Goal: Task Accomplishment & Management: Use online tool/utility

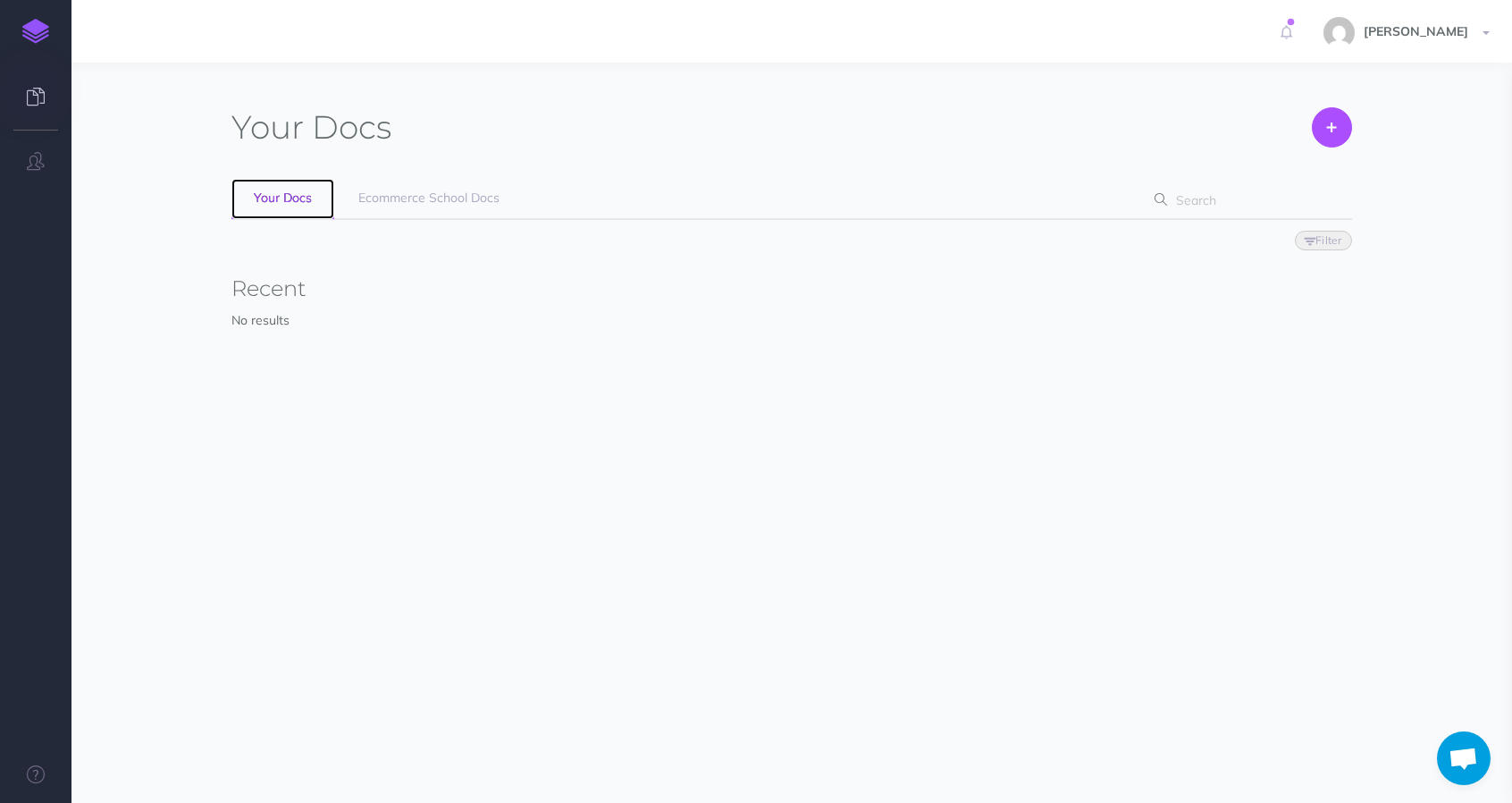
click at [307, 196] on span "Your Docs" at bounding box center [283, 197] width 58 height 16
click at [396, 201] on span "Ecommerce School Docs" at bounding box center [429, 197] width 141 height 16
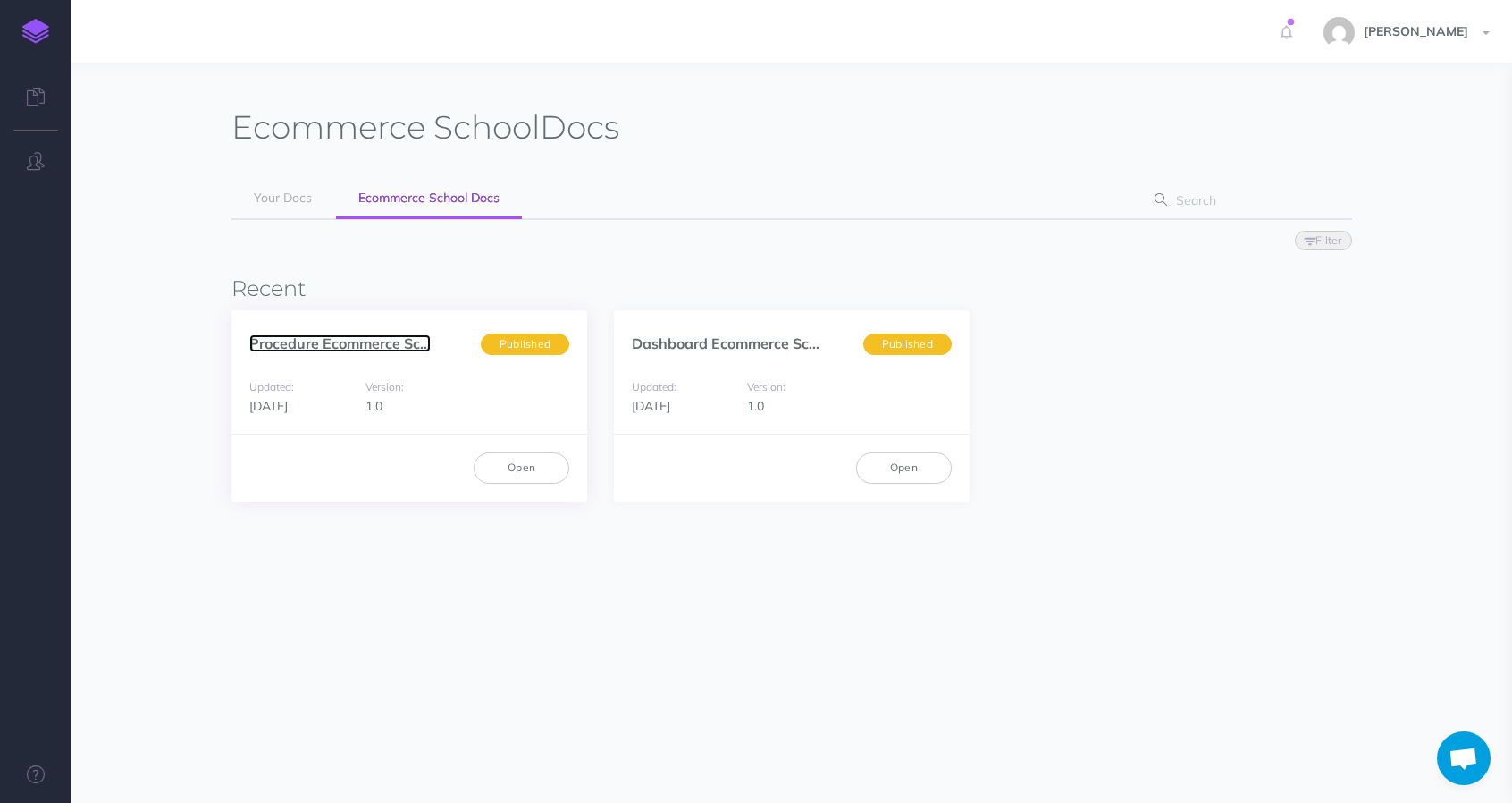
click at [332, 347] on link "Procedure Ecommerce Sc..." at bounding box center [340, 343] width 181 height 18
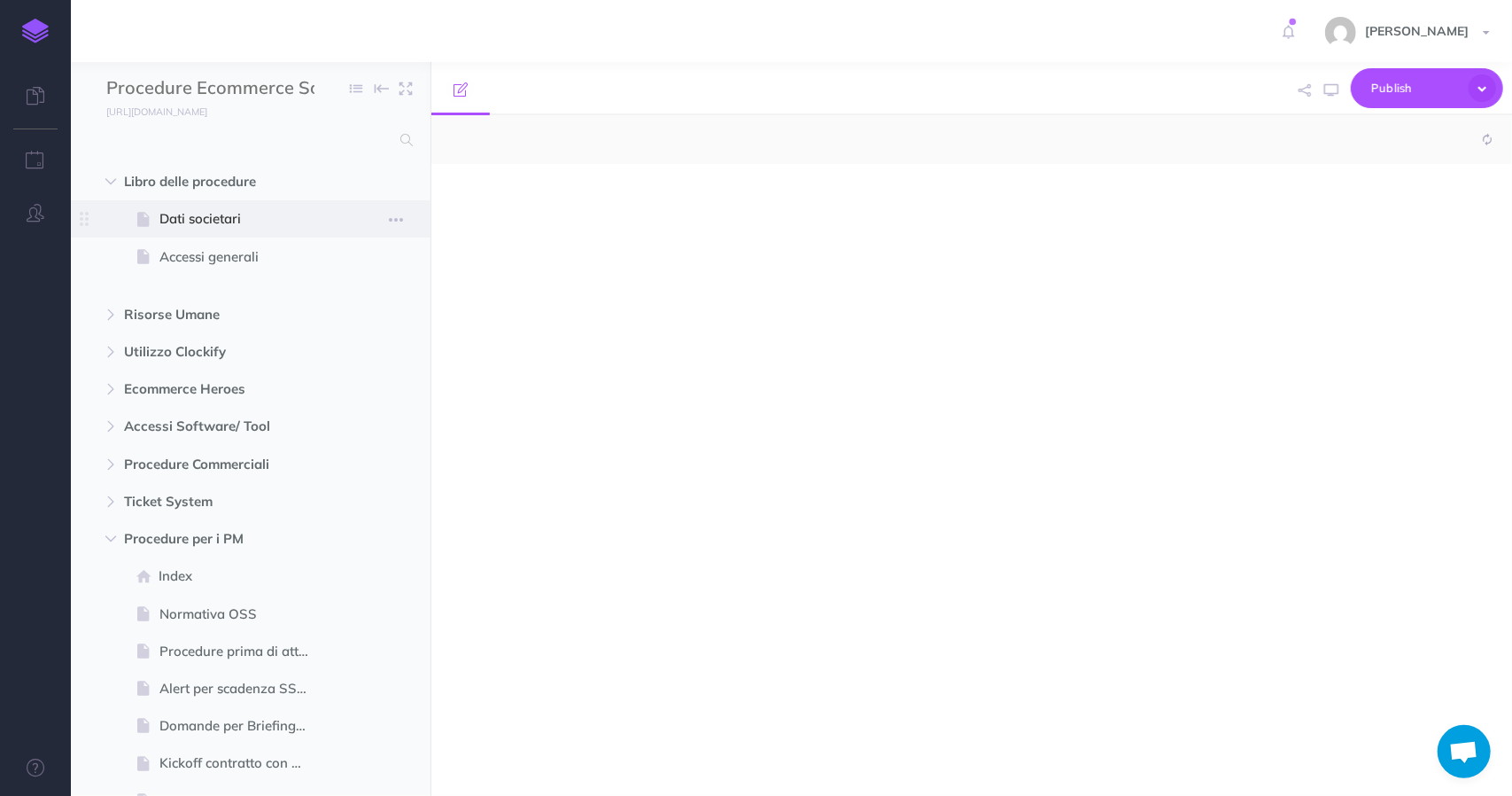
select select "null"
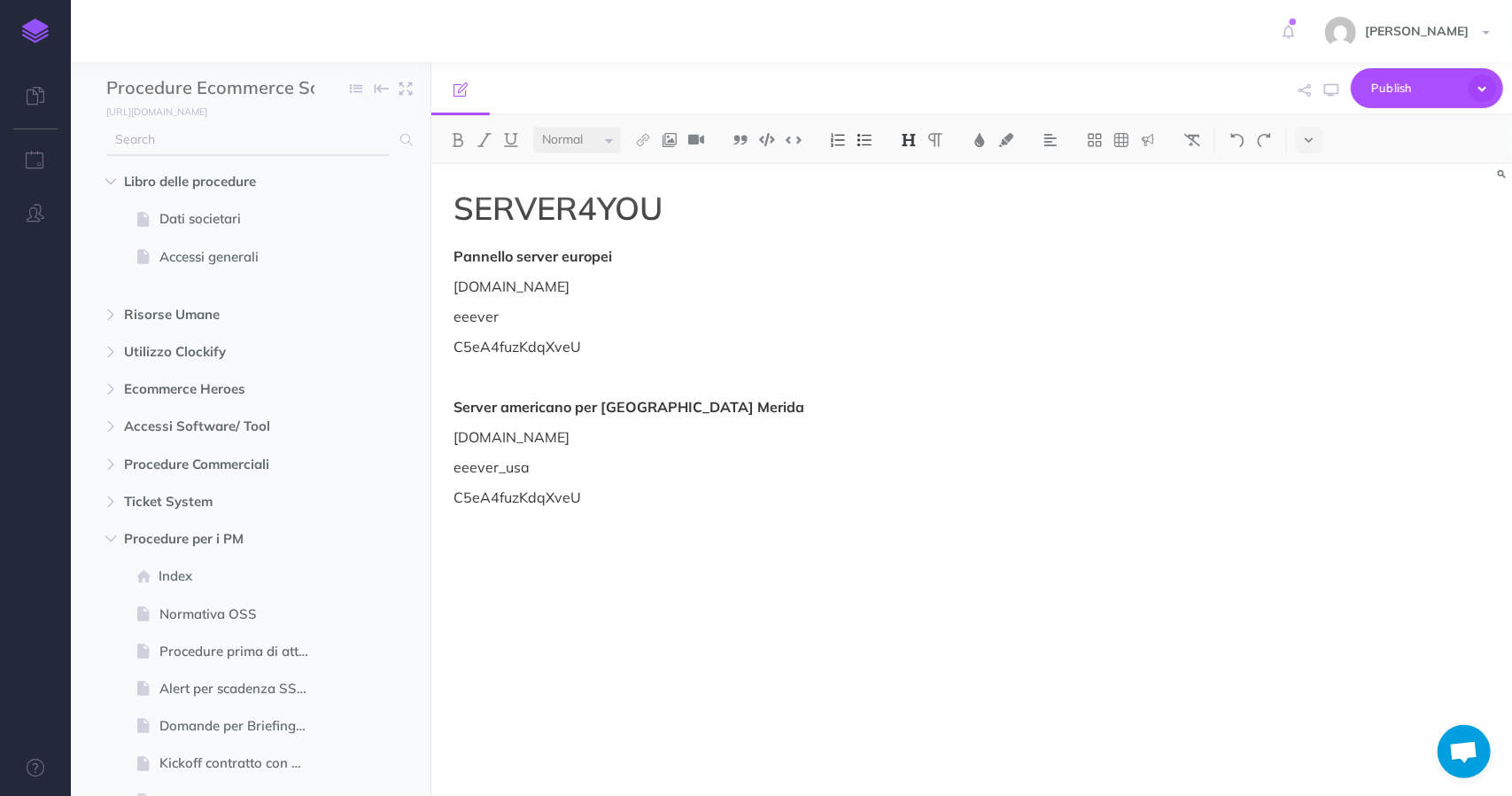
click at [236, 146] on input "text" at bounding box center [248, 140] width 284 height 32
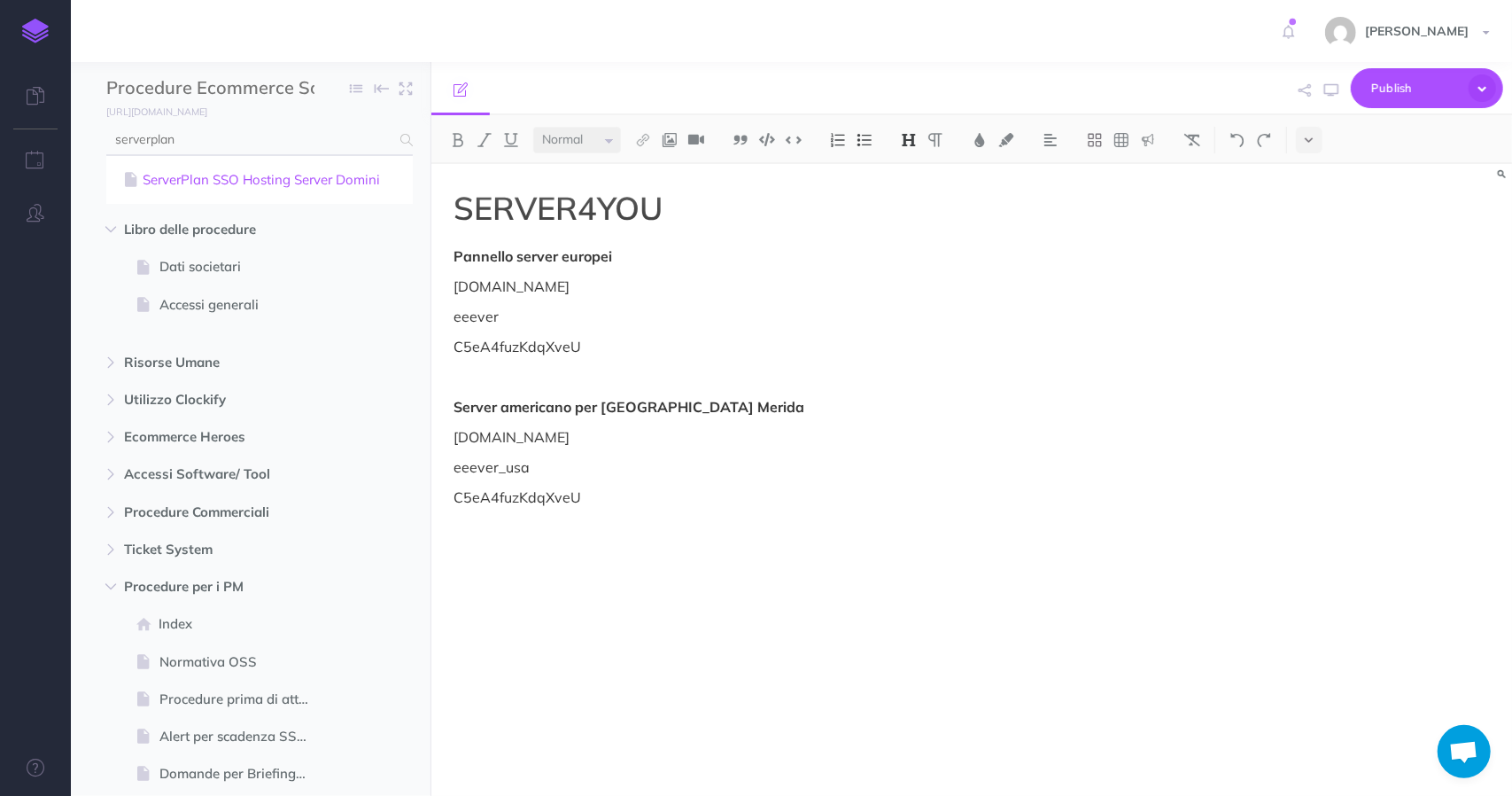
type input "serverplan"
click at [242, 172] on link "ServerPlan SSO Hosting Server Domini" at bounding box center [259, 180] width 280 height 21
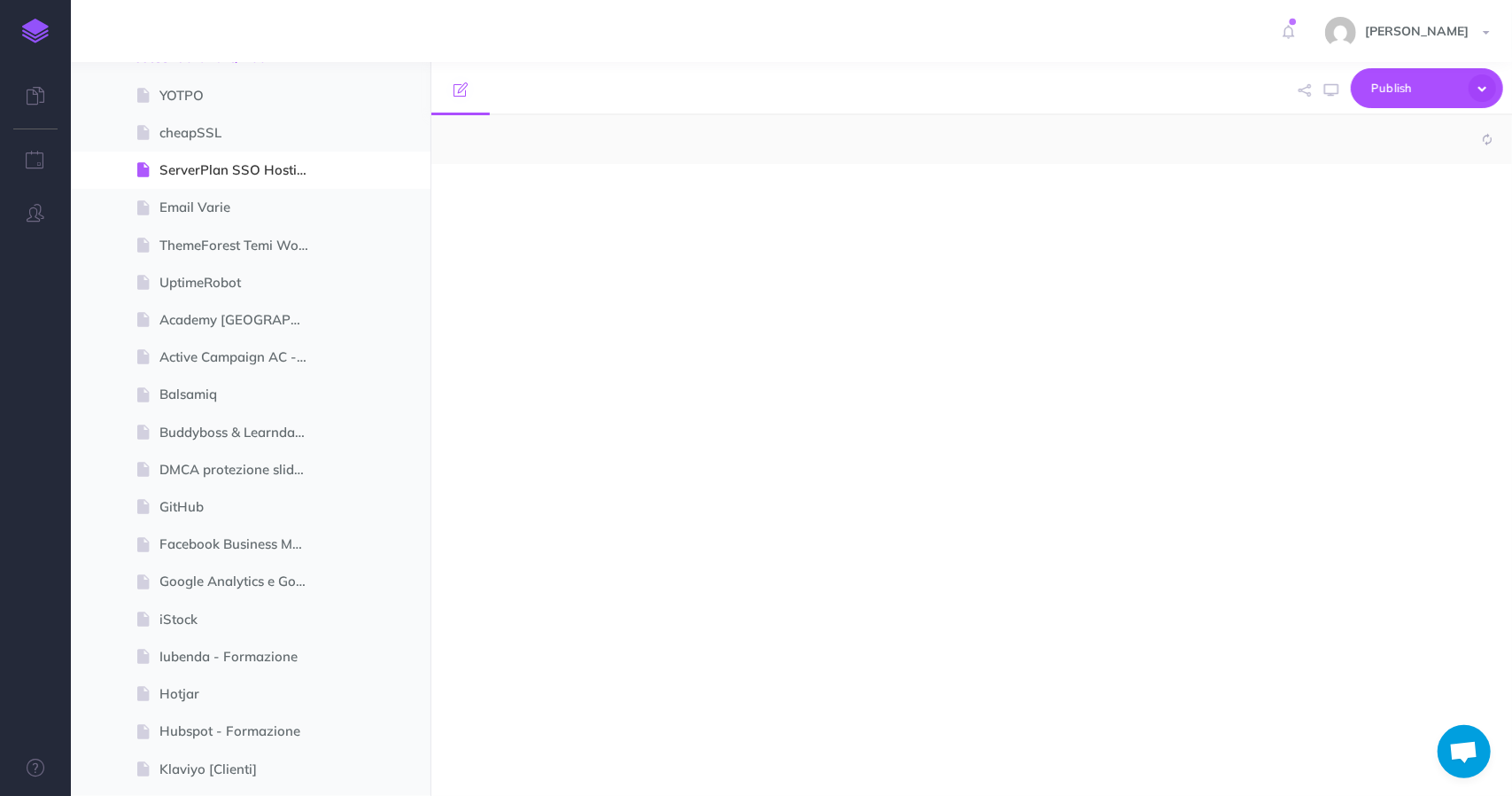
scroll to position [379, 0]
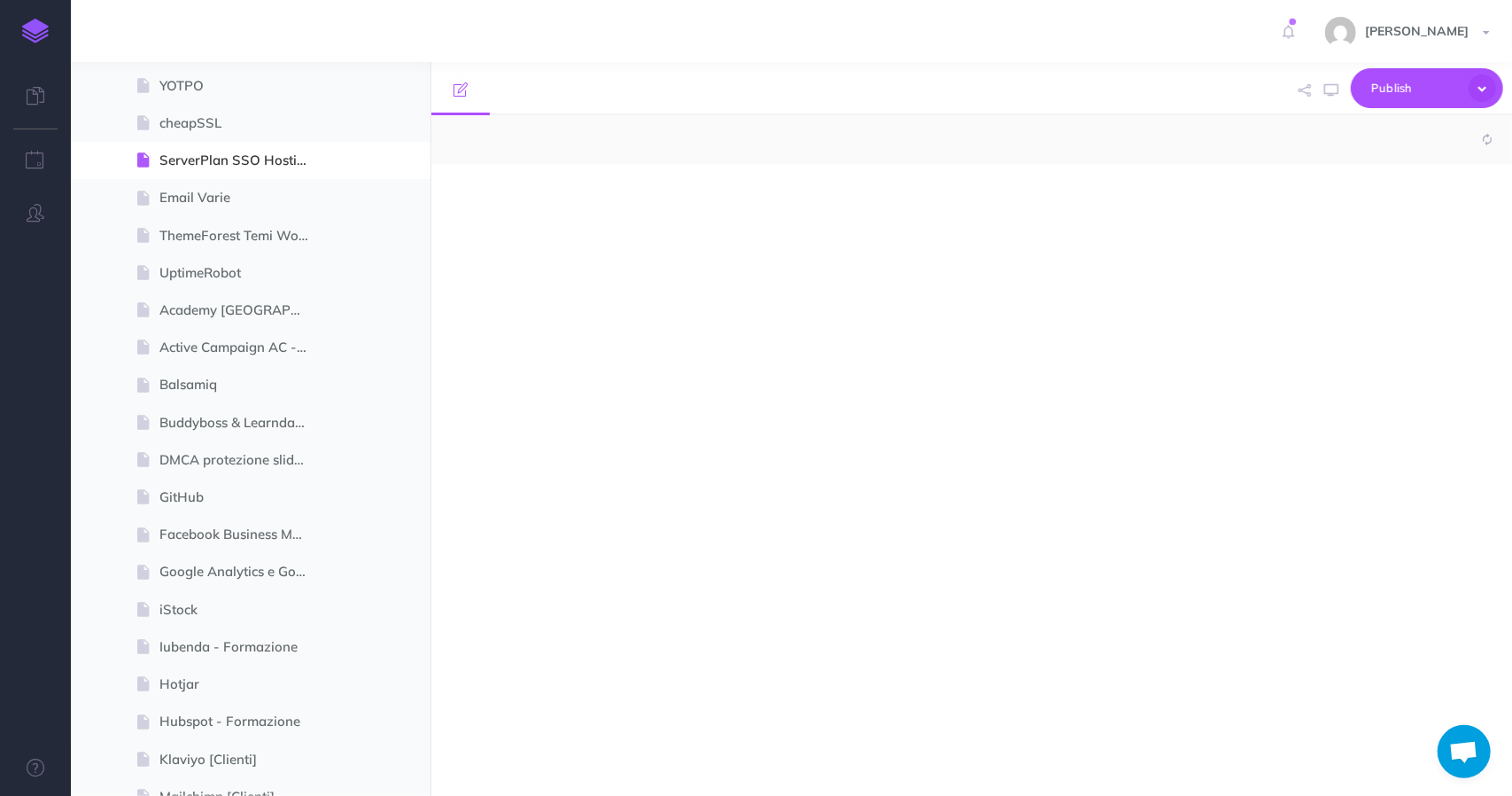
select select "null"
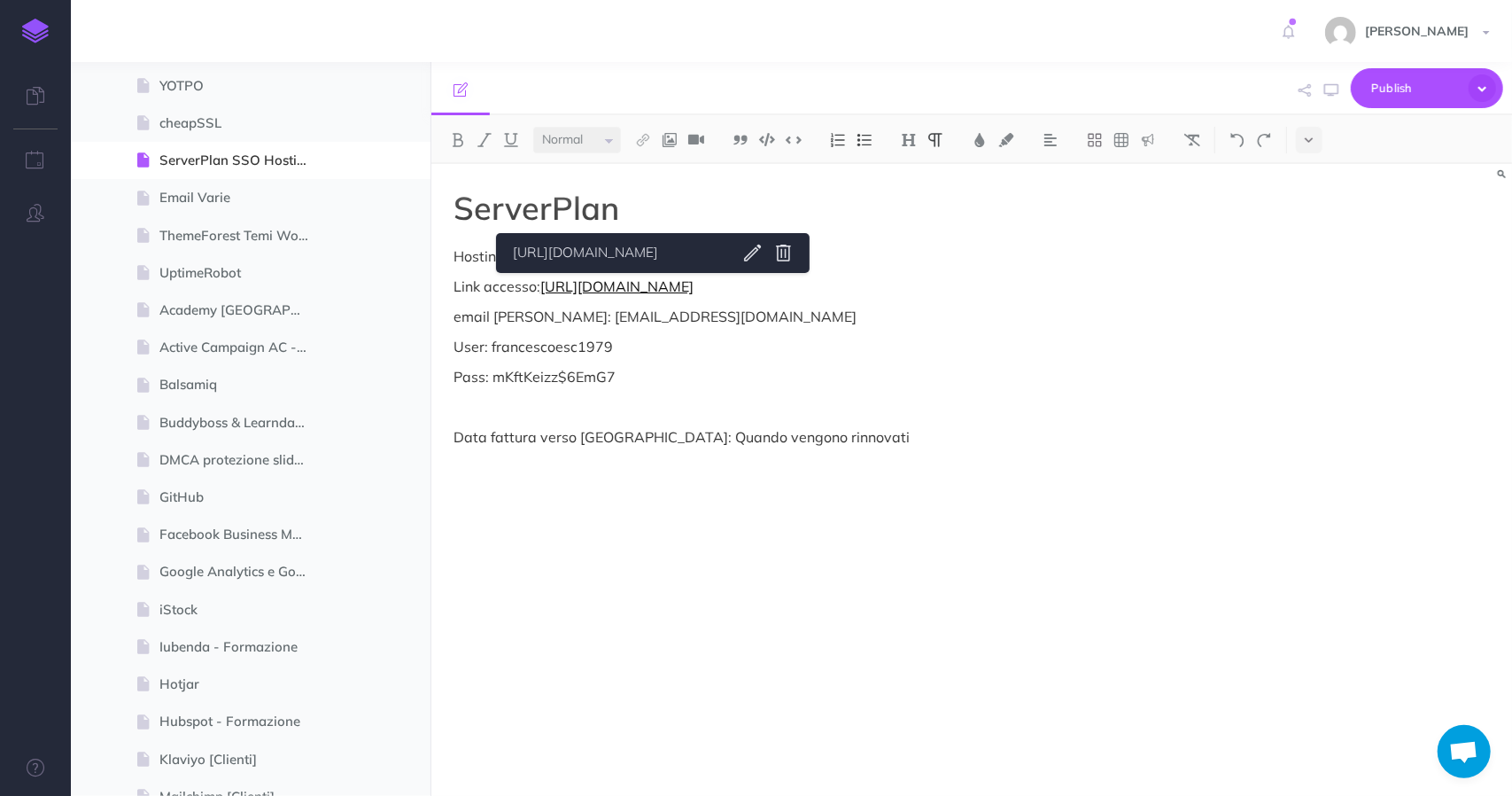
click at [657, 285] on link "https://sso.serverplan.com/login" at bounding box center [617, 286] width 153 height 18
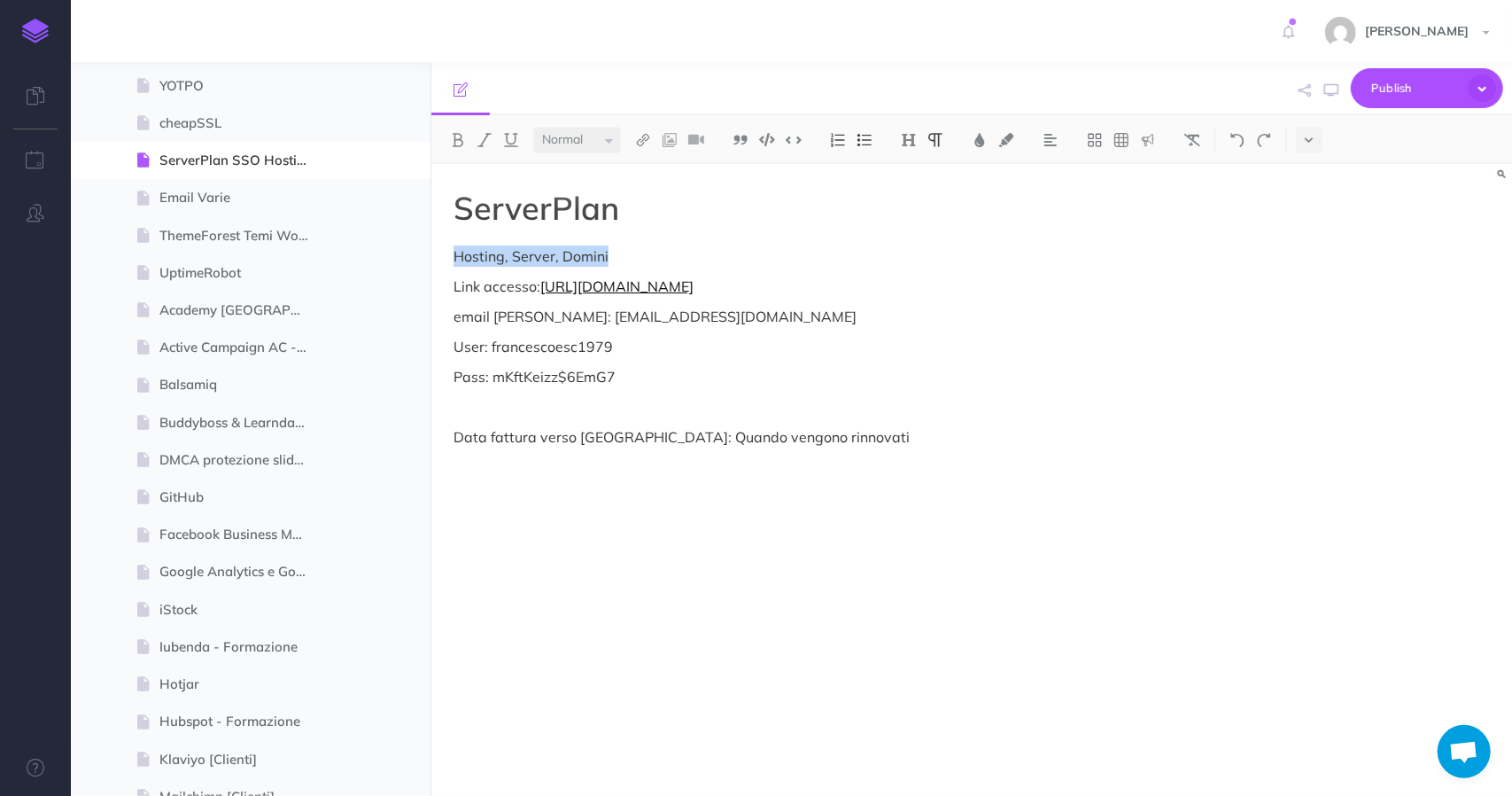
click at [652, 285] on link "https://sso.serverplan.com/login" at bounding box center [617, 286] width 153 height 18
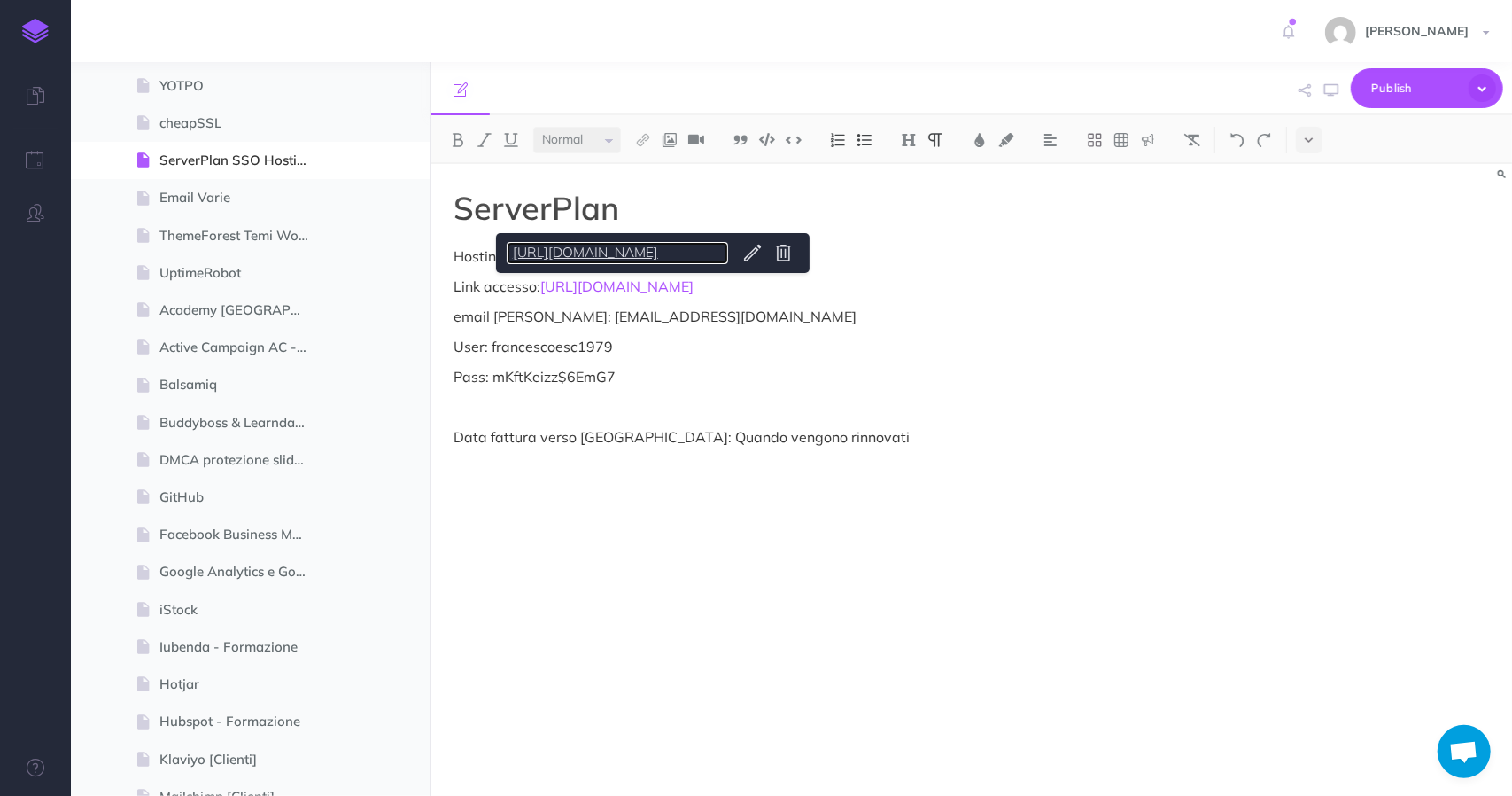
click at [654, 261] on link "https://sso.serverplan.com/login" at bounding box center [617, 253] width 221 height 22
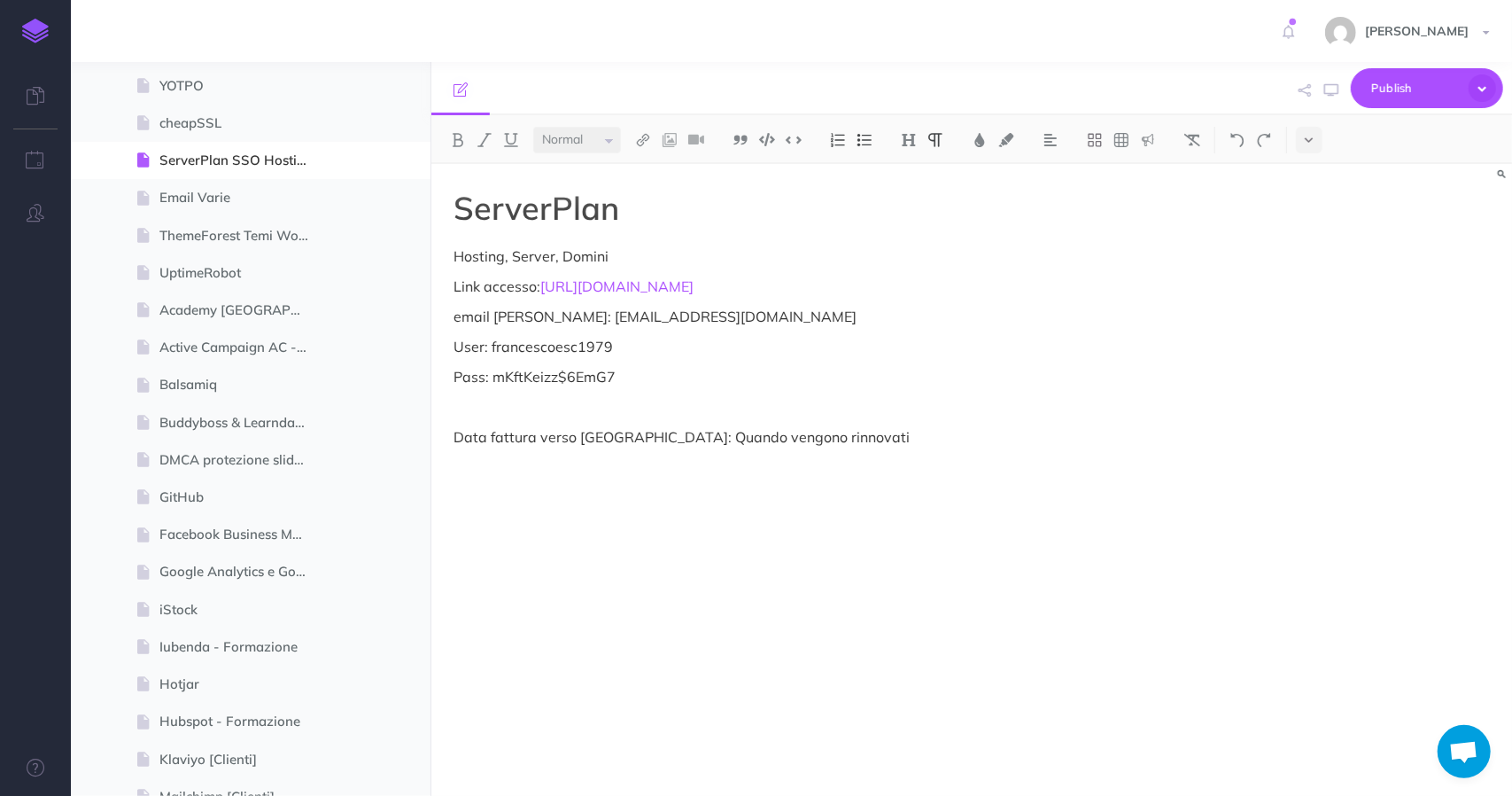
click at [614, 316] on p "email recupero: info@ecommerce-school.it" at bounding box center [809, 316] width 712 height 21
drag, startPoint x: 744, startPoint y: 317, endPoint x: 557, endPoint y: 312, distance: 187.1
click at [557, 312] on p "email recupero: info@ecommerce-school.it" at bounding box center [809, 316] width 712 height 21
copy p "info@ecommerce-school.it"
drag, startPoint x: 629, startPoint y: 352, endPoint x: 491, endPoint y: 341, distance: 138.4
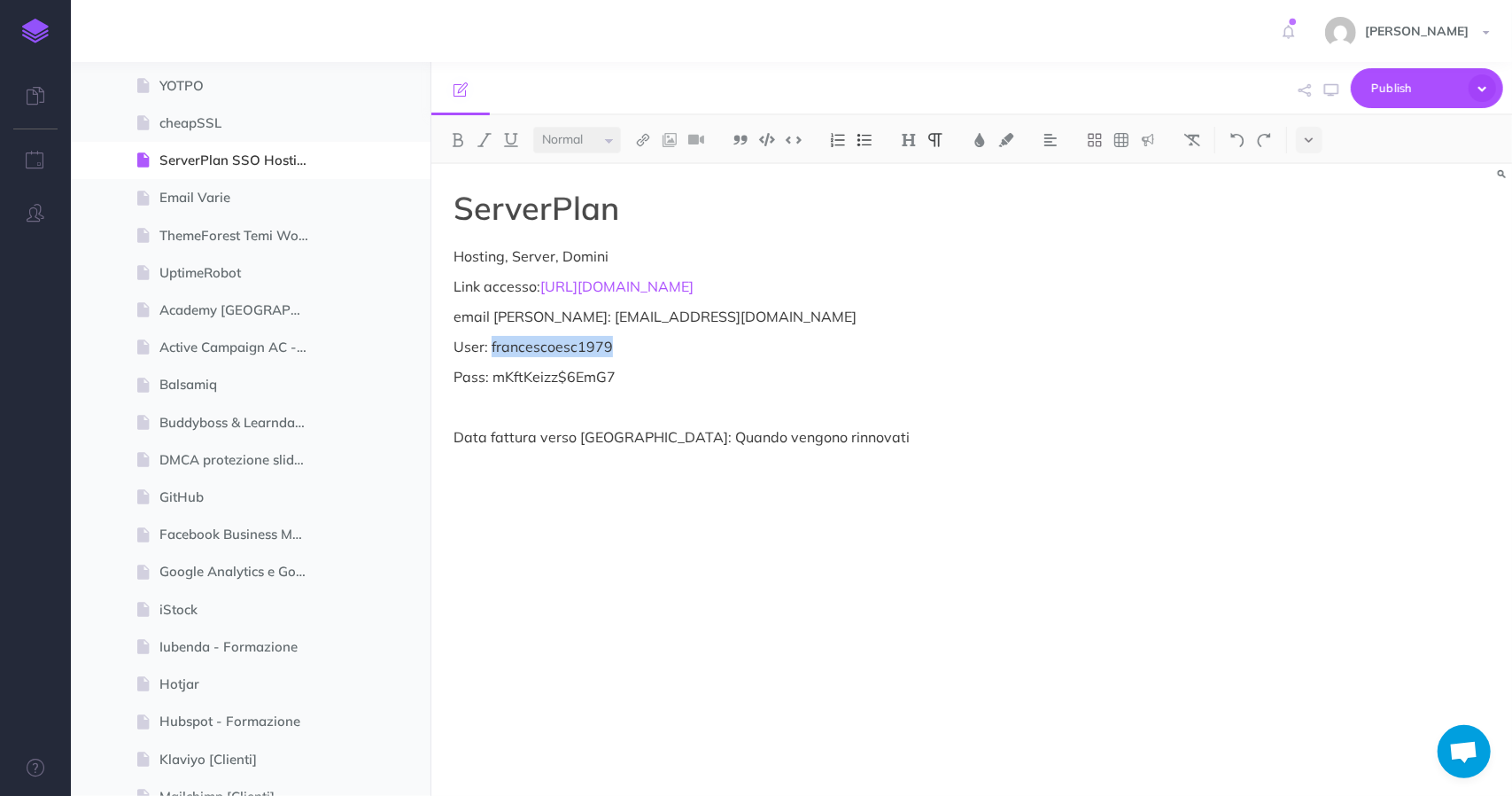
click at [491, 341] on p "User: francescoesc1979" at bounding box center [809, 346] width 712 height 21
copy p "francescoesc1979"
drag, startPoint x: 607, startPoint y: 381, endPoint x: 494, endPoint y: 374, distance: 113.2
click at [494, 374] on p "Pass: mKftKeizz$6EmG7" at bounding box center [809, 377] width 712 height 21
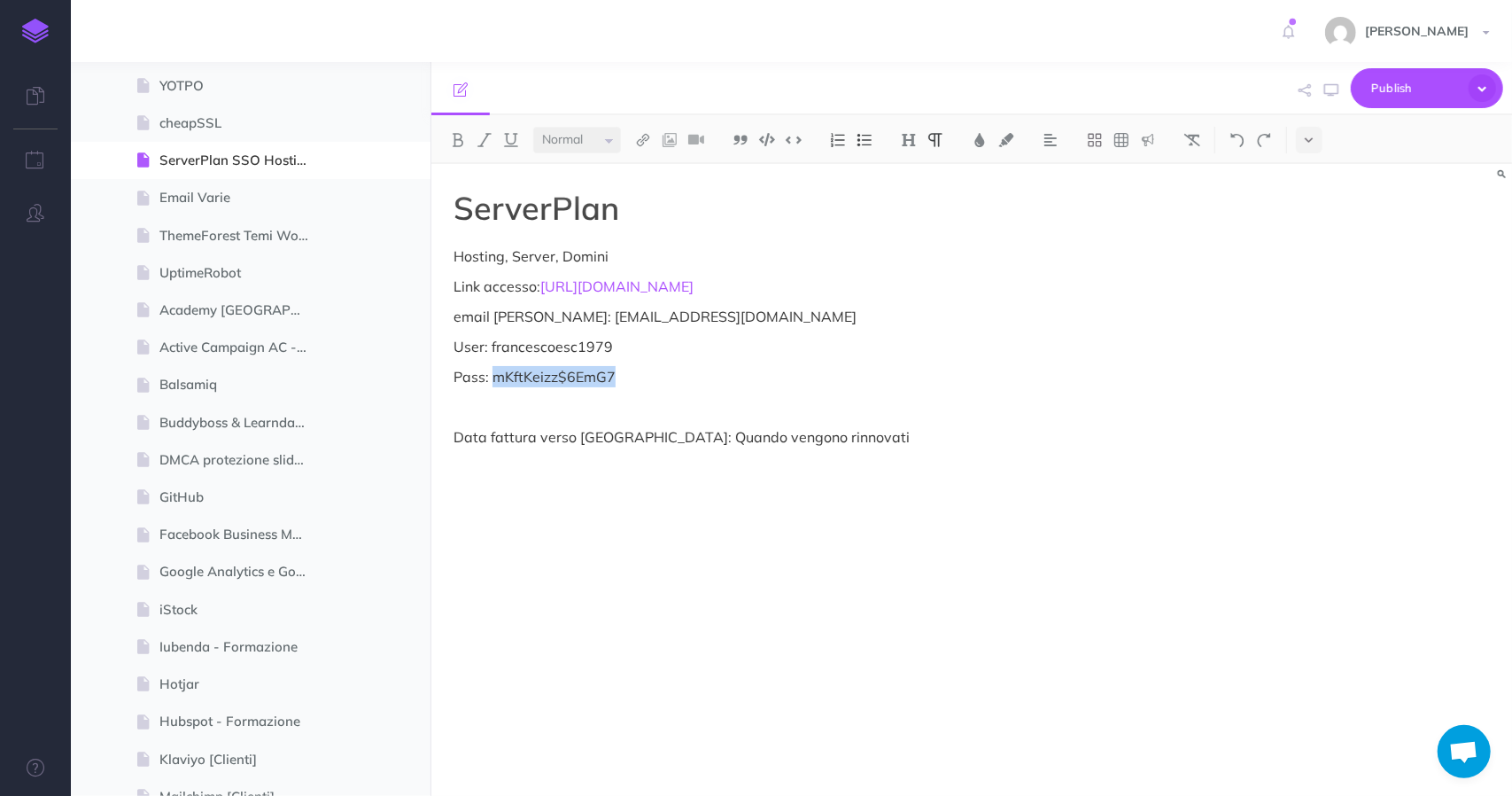
copy p "mKftKeizz$6EmG7"
drag, startPoint x: 752, startPoint y: 316, endPoint x: 554, endPoint y: 312, distance: 198.0
click at [554, 312] on p "email recupero: info@ecommerce-school.it" at bounding box center [809, 316] width 712 height 21
copy p "info@ecommerce-school.it"
drag, startPoint x: 617, startPoint y: 381, endPoint x: 497, endPoint y: 381, distance: 120.0
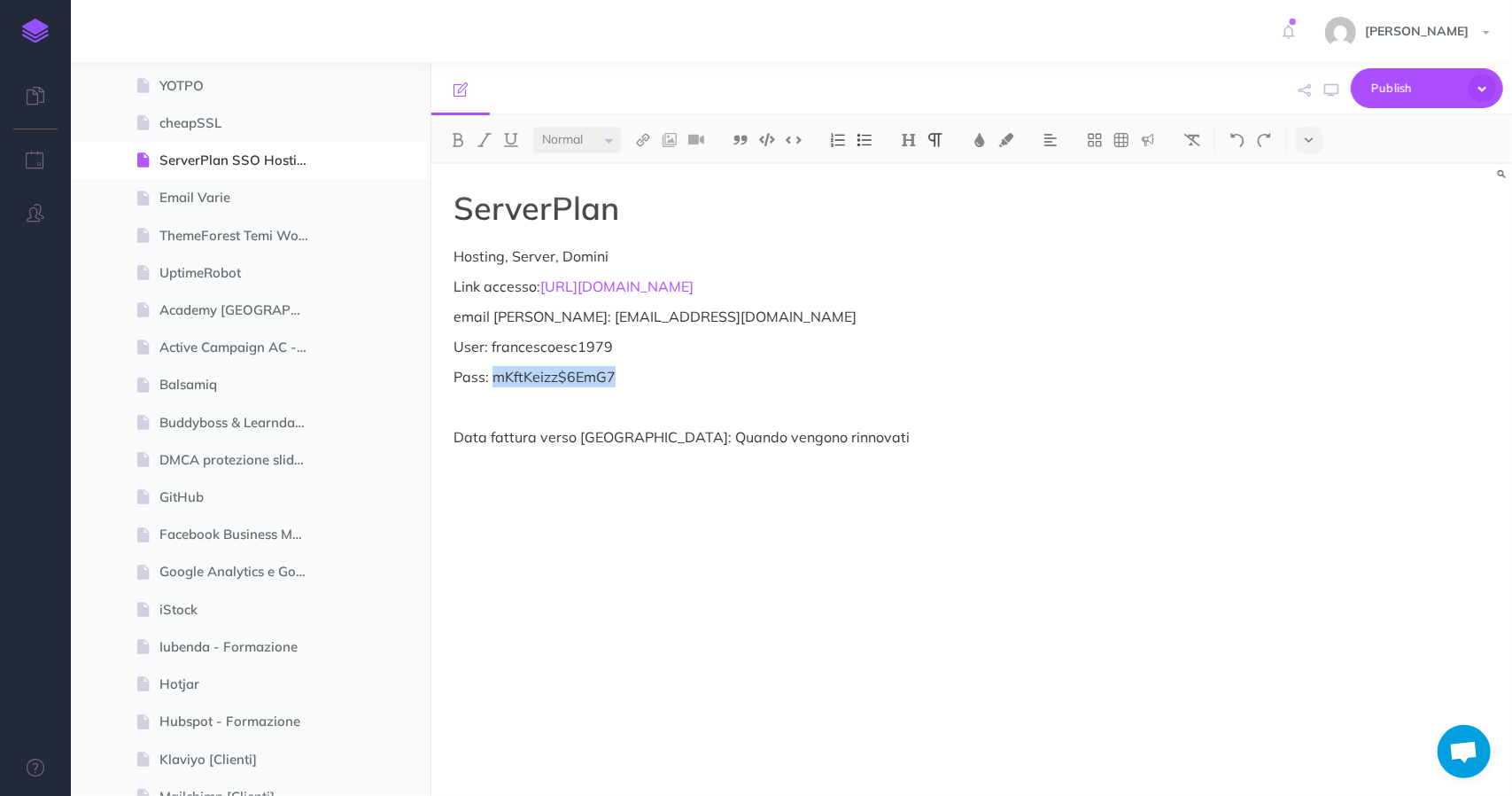
click at [497, 381] on p "Pass: mKftKeizz$6EmG7" at bounding box center [809, 377] width 712 height 21
click at [598, 354] on p "User: francescoesc1979" at bounding box center [809, 346] width 712 height 21
copy p "francescoesc1979"
click at [1152, 351] on p "User: francescoesc1979" at bounding box center [809, 346] width 712 height 21
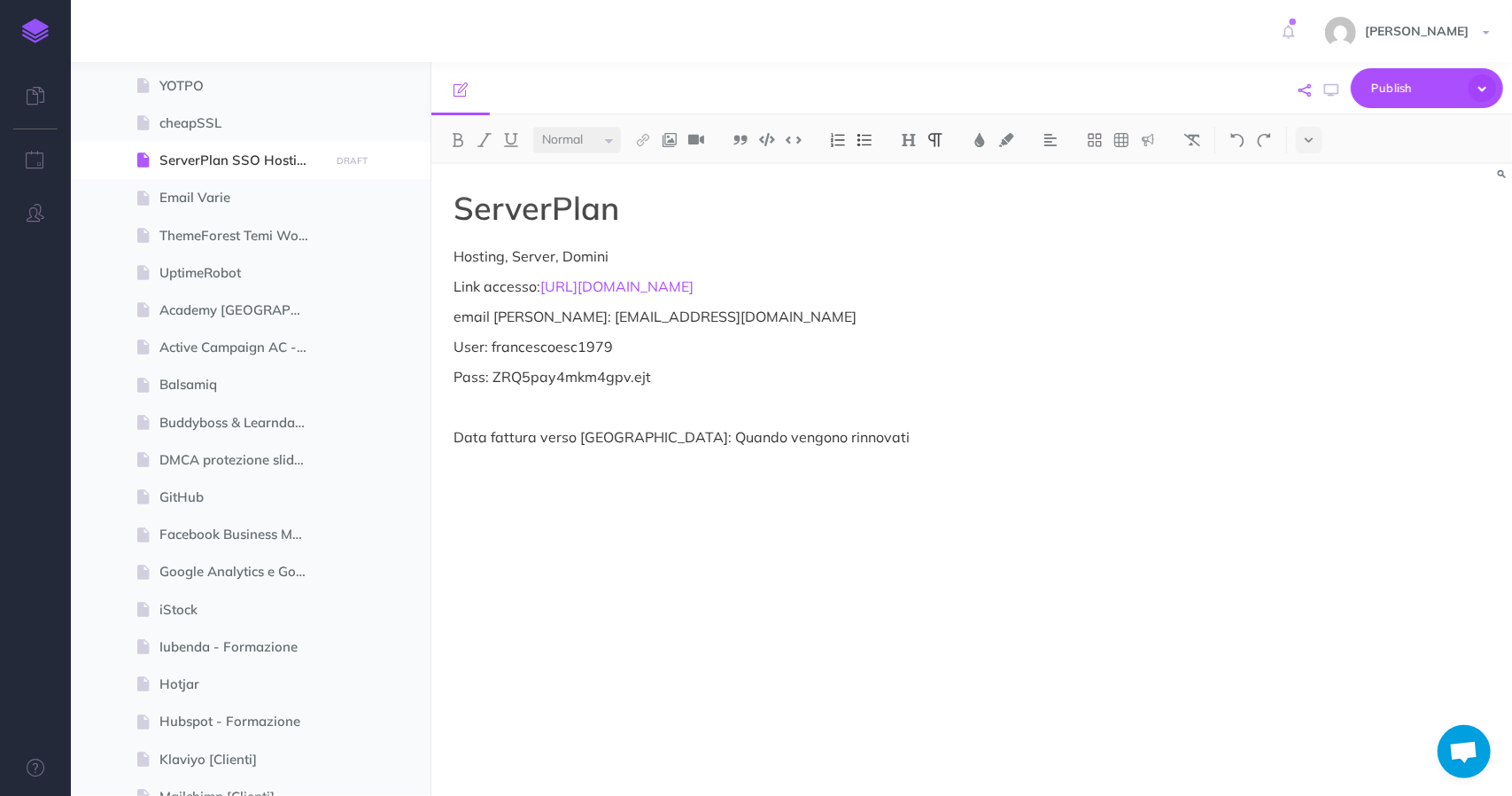
click at [1305, 90] on icon "button" at bounding box center [1305, 90] width 12 height 12
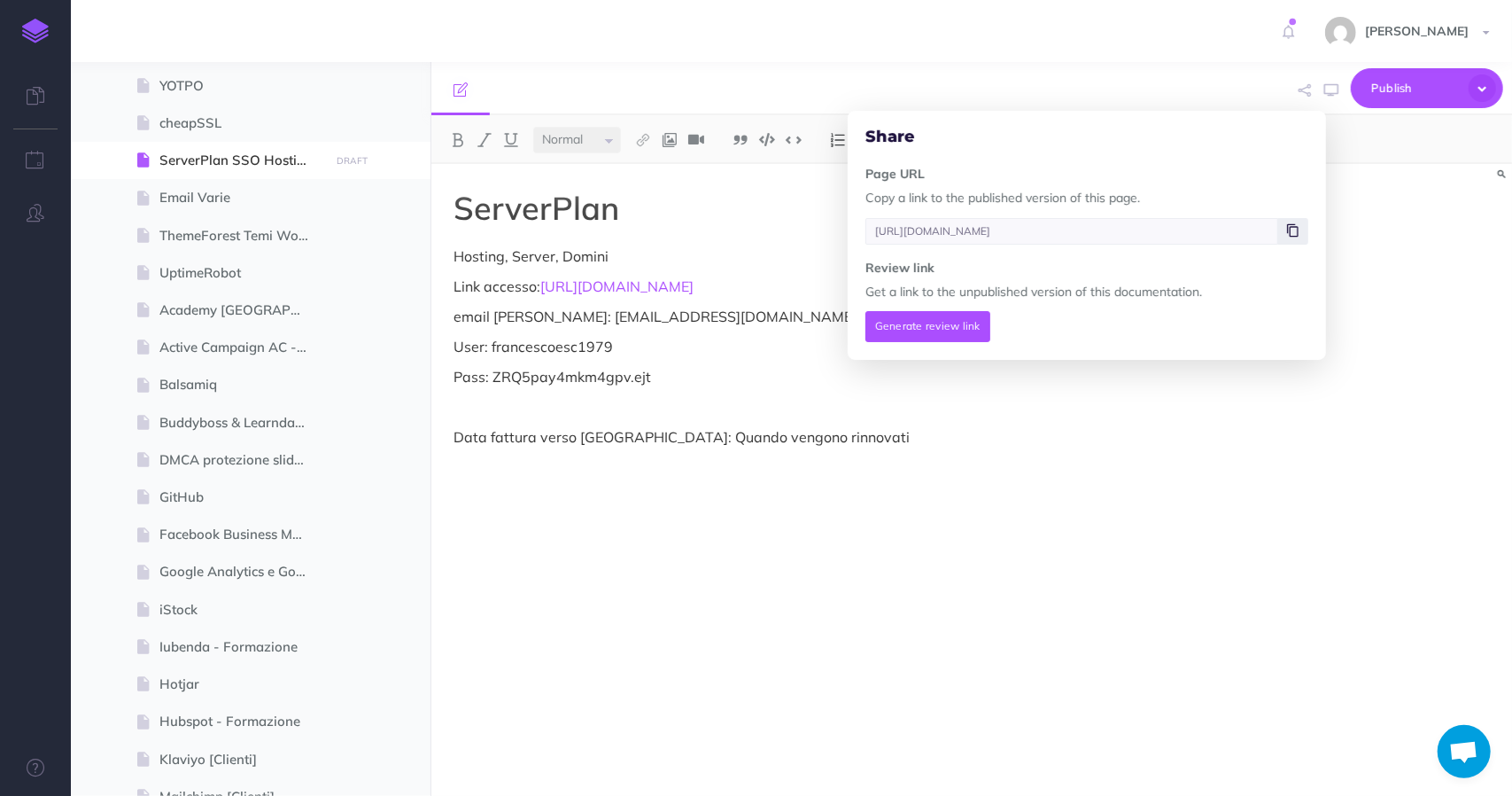
click at [1301, 234] on span at bounding box center [1293, 231] width 30 height 27
drag, startPoint x: 578, startPoint y: 321, endPoint x: 556, endPoint y: 325, distance: 22.4
click at [556, 325] on p "email recupero: info@ecommerce-school.it" at bounding box center [809, 316] width 712 height 21
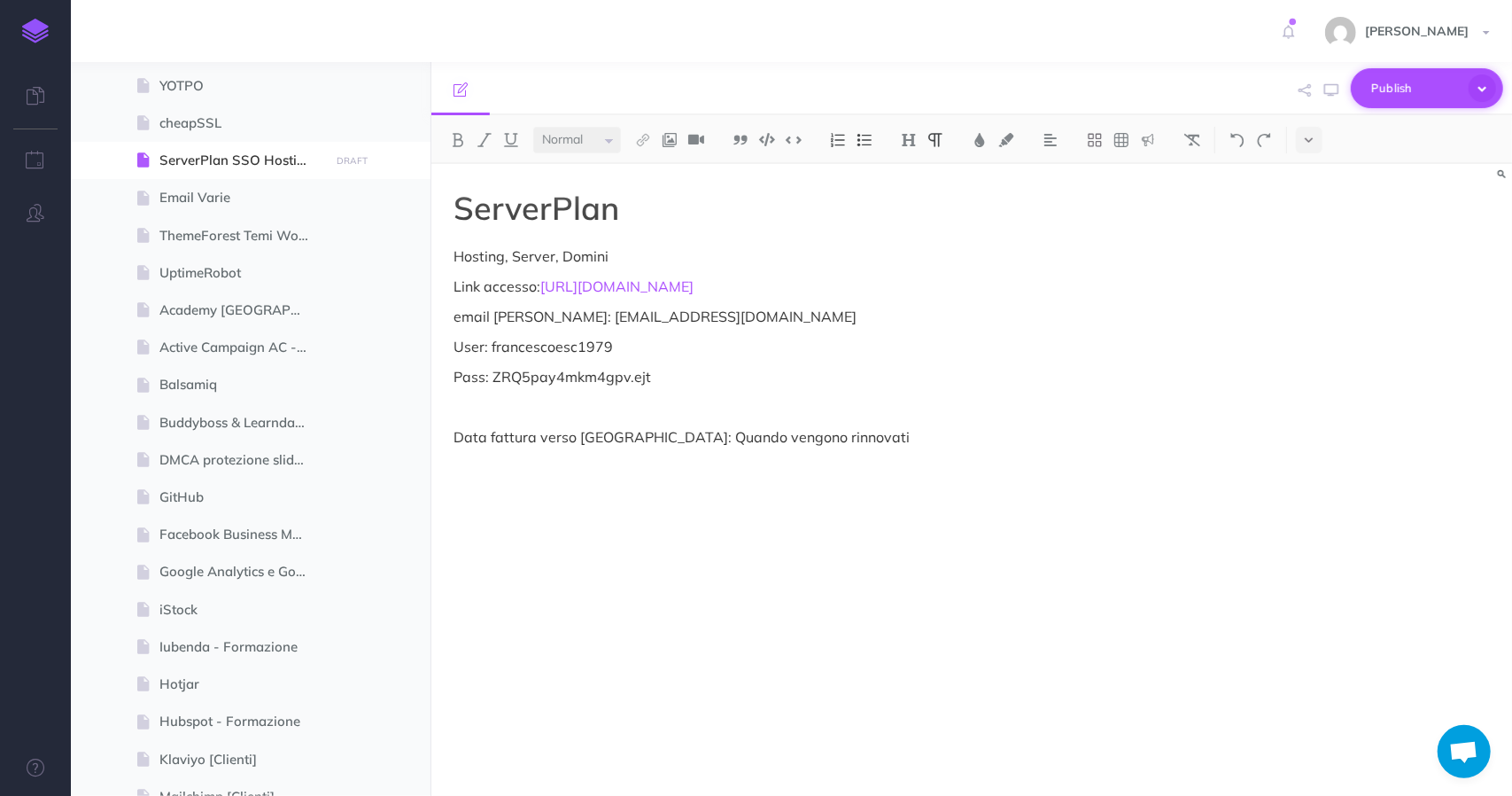
click at [1433, 97] on span "Publish" at bounding box center [1415, 88] width 89 height 27
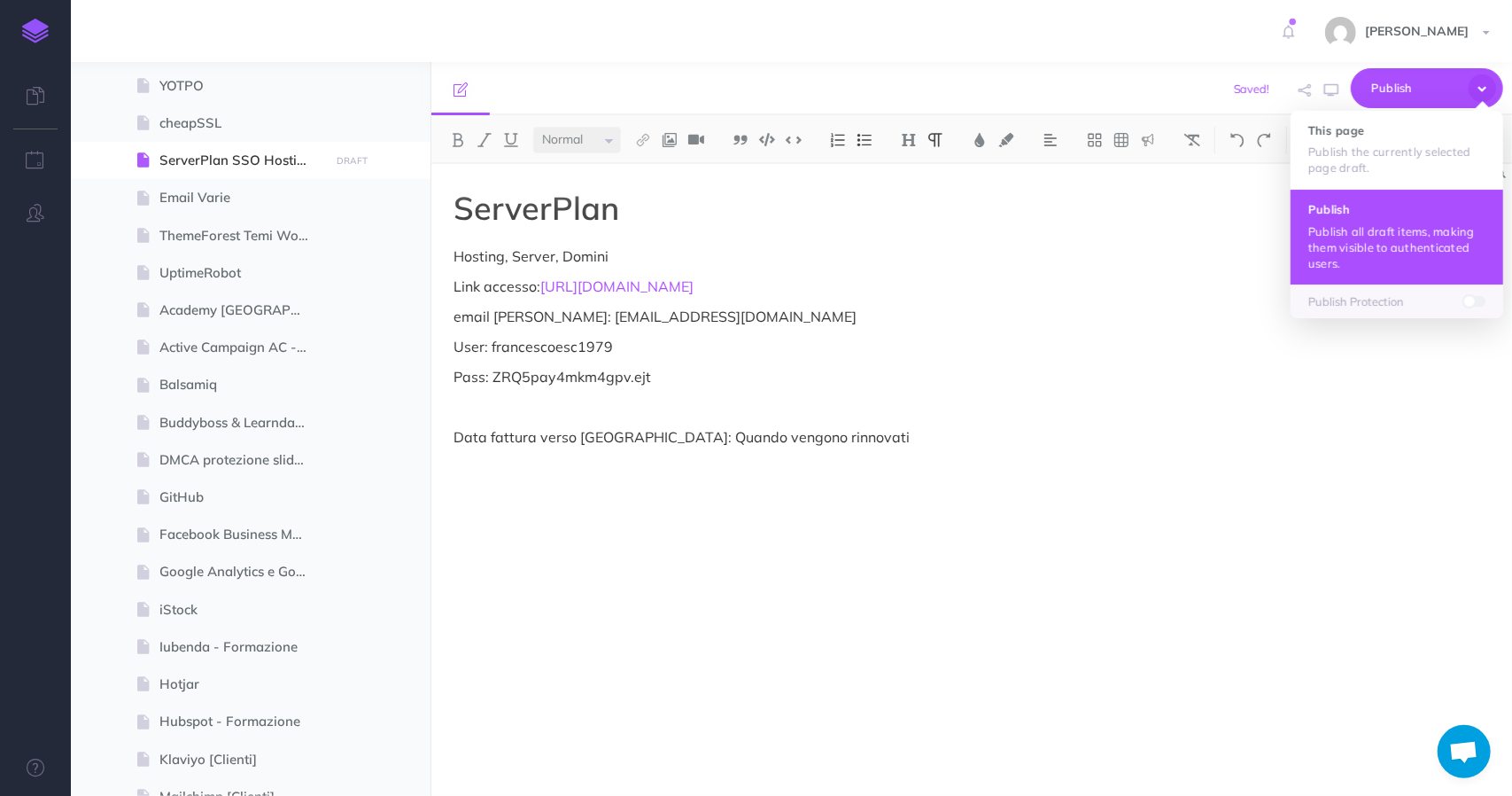
click at [1367, 223] on p "Publish all draft items, making them visible to authenticated users." at bounding box center [1397, 247] width 177 height 48
